Goal: Navigation & Orientation: Find specific page/section

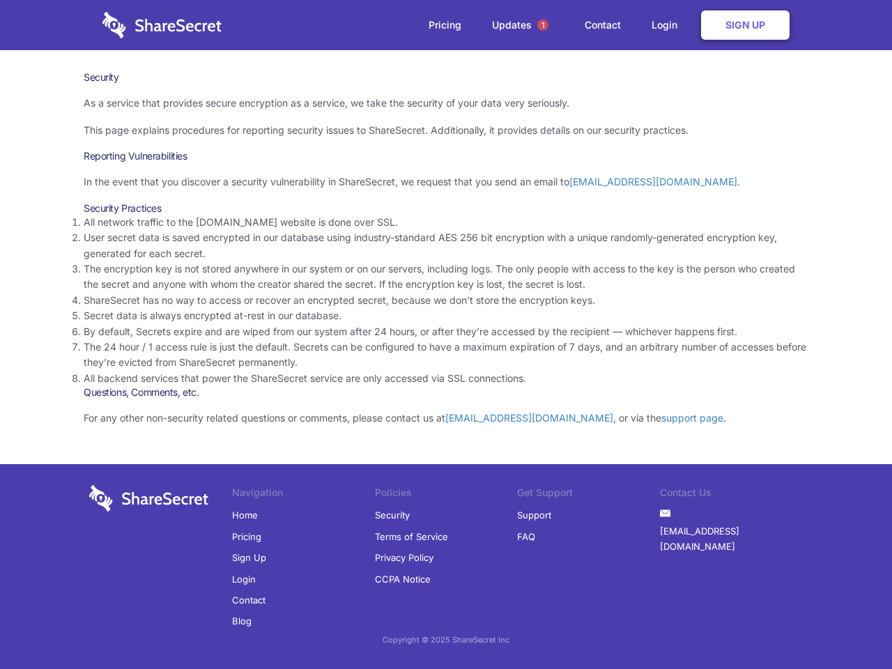
click at [446, 335] on li "By default, Secrets expire and are wiped from our system after 24 hours, or aft…" at bounding box center [446, 331] width 725 height 15
click at [543, 25] on span "1" at bounding box center [543, 25] width 11 height 11
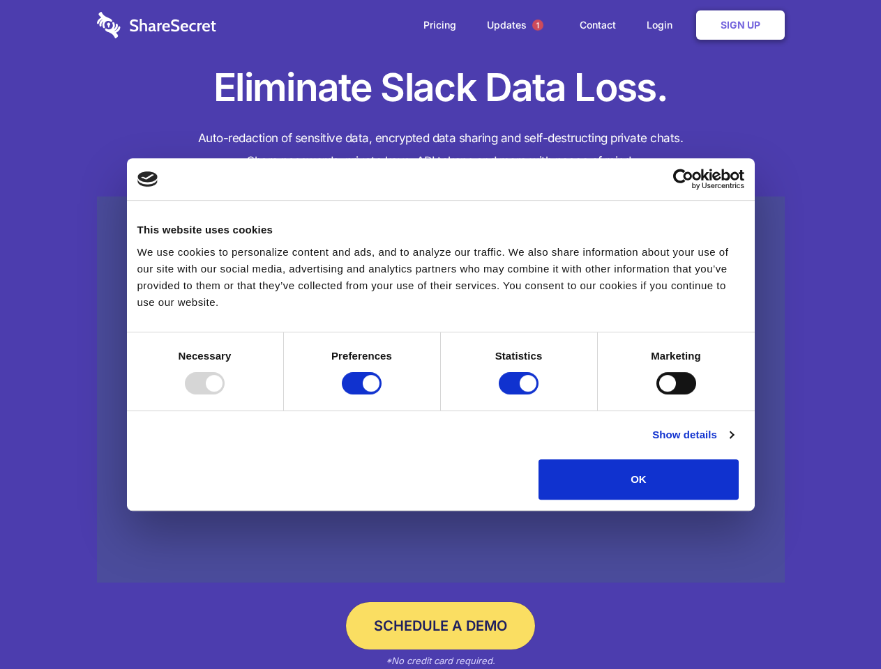
click at [225, 395] on div at bounding box center [205, 383] width 40 height 22
click at [381, 395] on input "Preferences" at bounding box center [362, 383] width 40 height 22
checkbox input "false"
click at [520, 395] on input "Statistics" at bounding box center [519, 383] width 40 height 22
checkbox input "false"
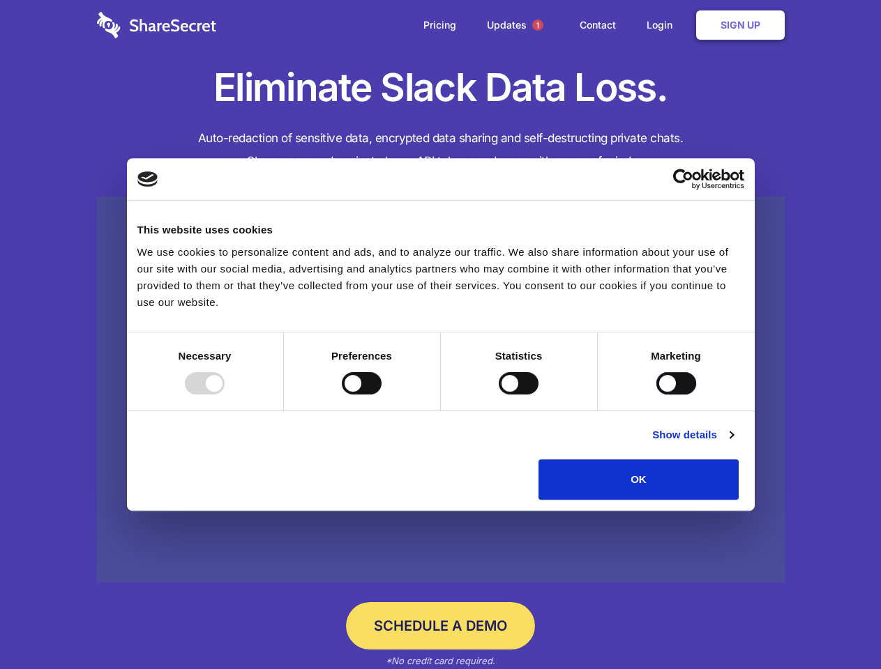
click at [656, 395] on input "Marketing" at bounding box center [676, 383] width 40 height 22
checkbox input "true"
click at [733, 443] on link "Show details" at bounding box center [692, 435] width 81 height 17
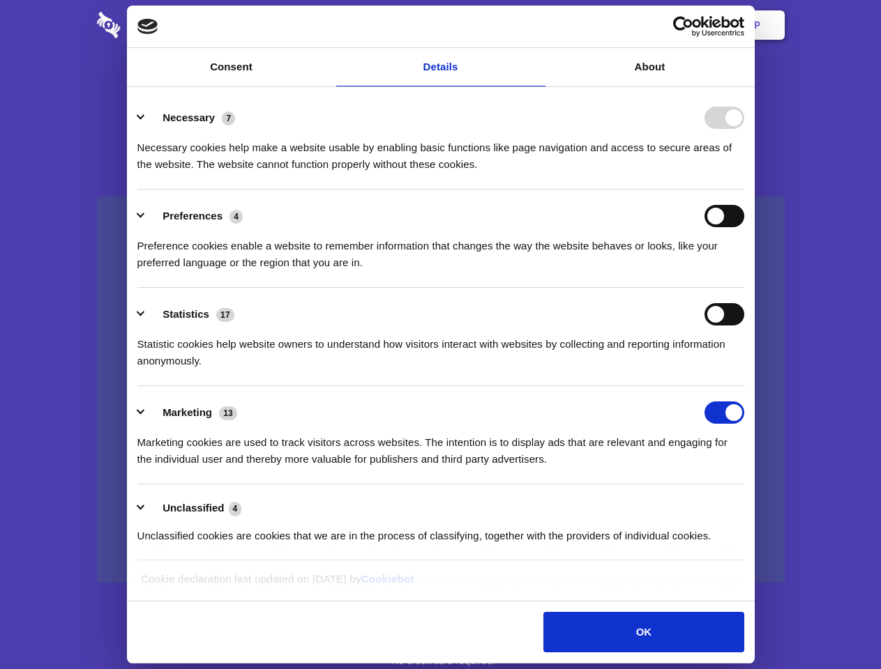
click at [744, 288] on li "Preferences 4 Preference cookies enable a website to remember information that …" at bounding box center [440, 239] width 607 height 98
click at [537, 25] on span "1" at bounding box center [537, 25] width 11 height 11
